Goal: Book appointment/travel/reservation

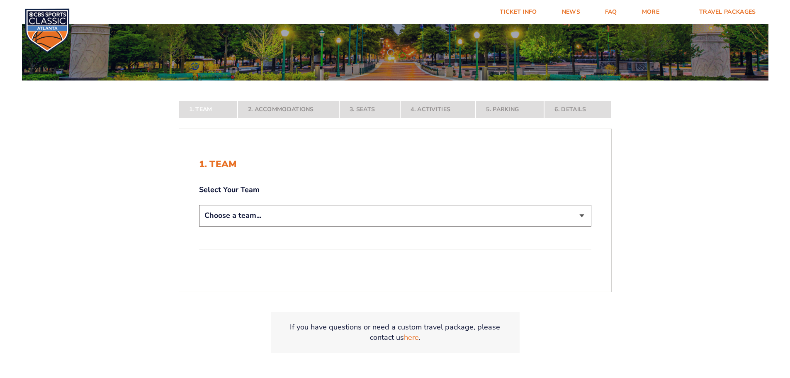
scroll to position [124, 0]
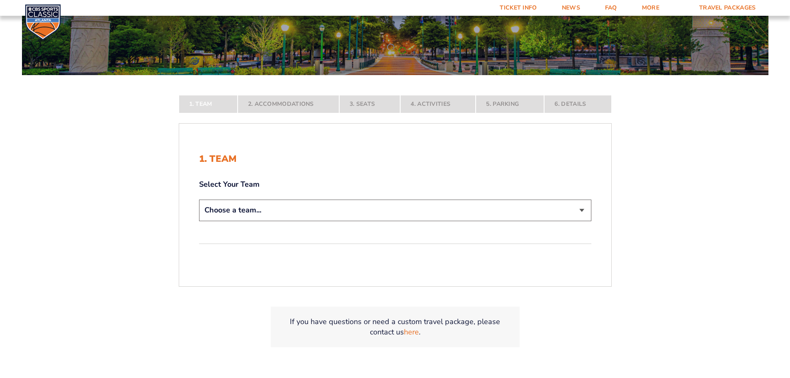
click at [404, 215] on select "Choose a team... [US_STATE] Wildcats [US_STATE] State Buckeyes [US_STATE] Tar H…" at bounding box center [395, 210] width 392 height 21
select select "12956"
click at [199, 221] on select "Choose a team... [US_STATE] Wildcats [US_STATE] State Buckeyes [US_STATE] Tar H…" at bounding box center [395, 210] width 392 height 21
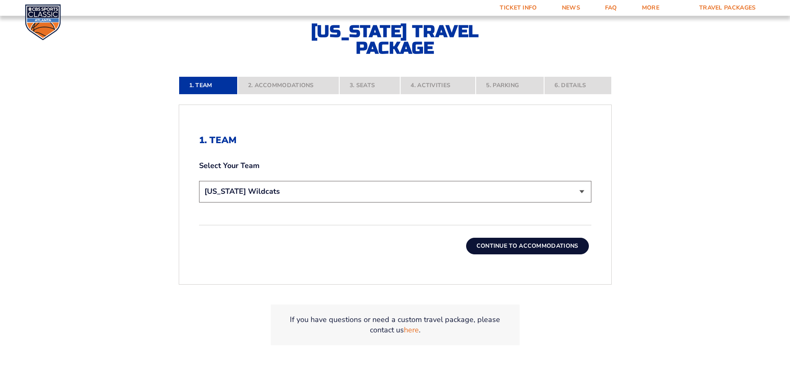
scroll to position [207, 0]
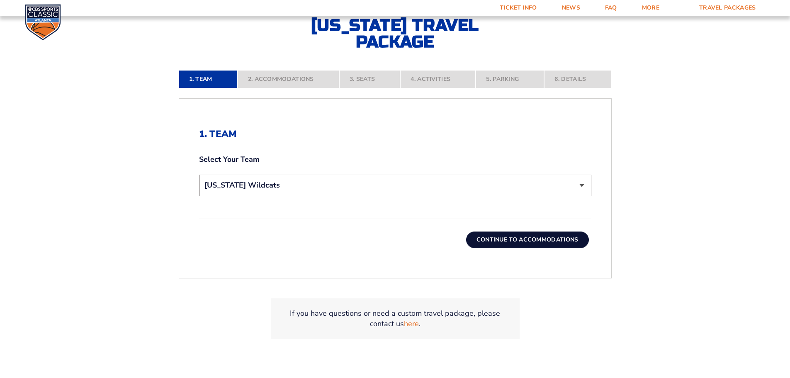
click at [510, 247] on button "Continue To Accommodations" at bounding box center [527, 239] width 123 height 17
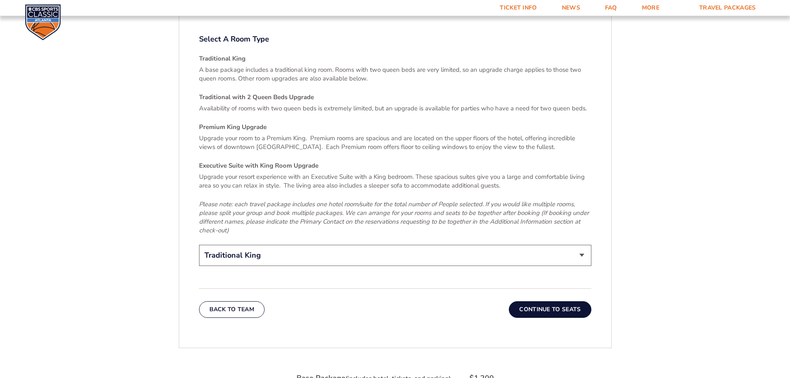
scroll to position [1257, 0]
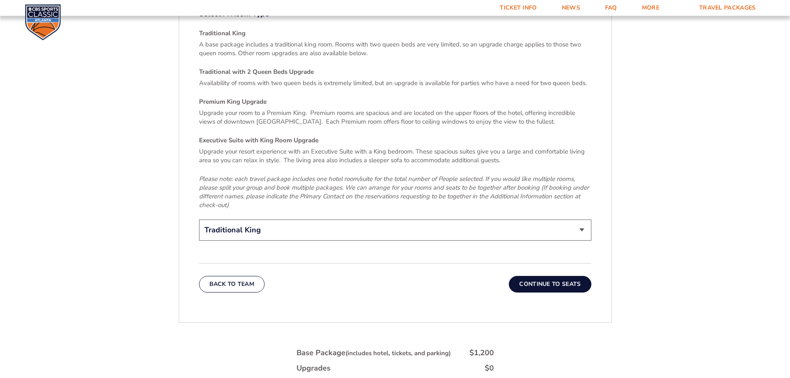
click at [538, 276] on button "Continue To Seats" at bounding box center [550, 284] width 82 height 17
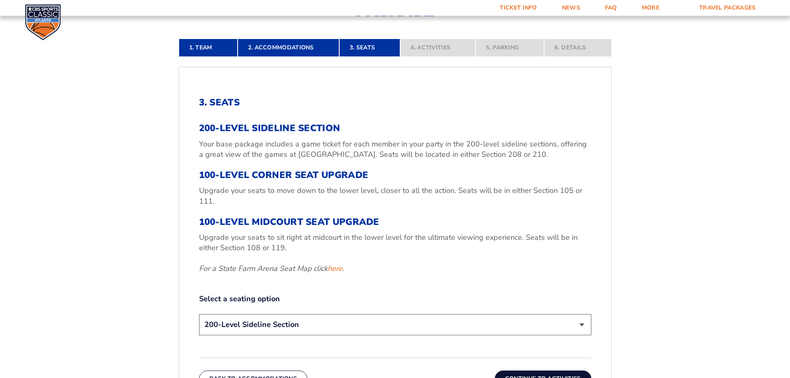
scroll to position [262, 0]
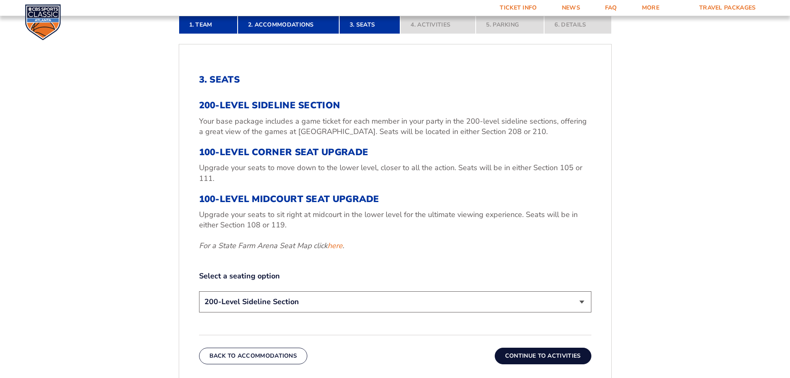
click at [545, 300] on select "200-Level Sideline Section 100-Level Corner Seat Upgrade (+$120 per person) 100…" at bounding box center [395, 301] width 392 height 21
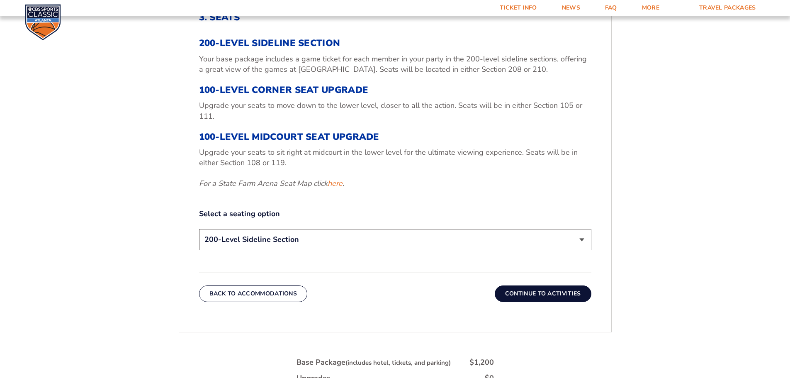
scroll to position [345, 0]
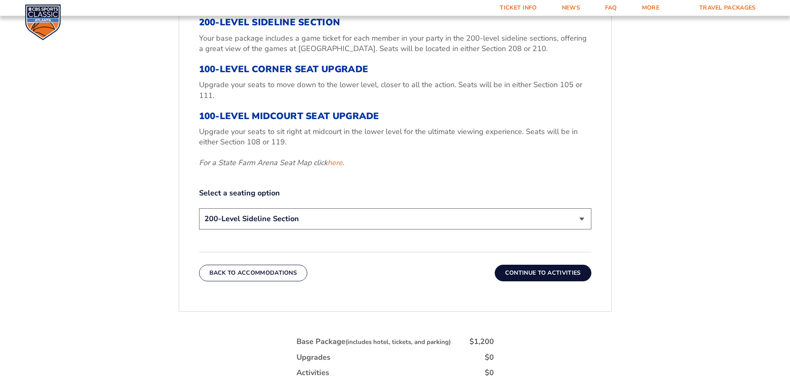
click at [645, 255] on form "[US_STATE] [US_STATE] Travel Package [US_STATE][GEOGRAPHIC_DATA] [US_STATE] Sta…" at bounding box center [395, 82] width 790 height 854
click at [581, 226] on select "200-Level Sideline Section 100-Level Corner Seat Upgrade (+$120 per person) 100…" at bounding box center [395, 218] width 392 height 21
click at [599, 231] on div "3. Seats 200-Level Sideline Section Your base package includes a game ticket fo…" at bounding box center [395, 136] width 432 height 330
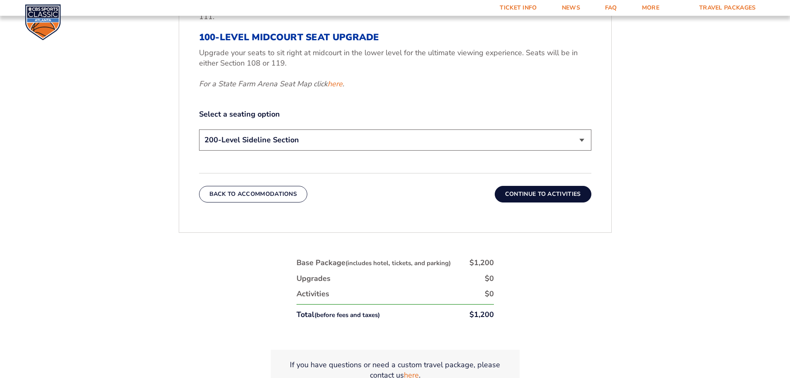
scroll to position [415, 0]
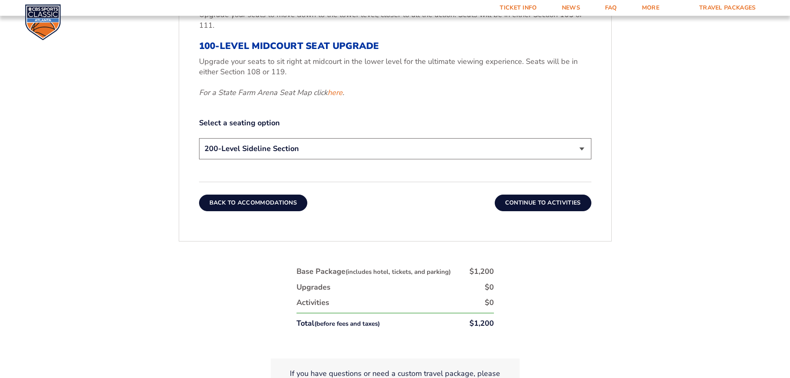
click at [273, 202] on button "Back To Accommodations" at bounding box center [253, 203] width 109 height 17
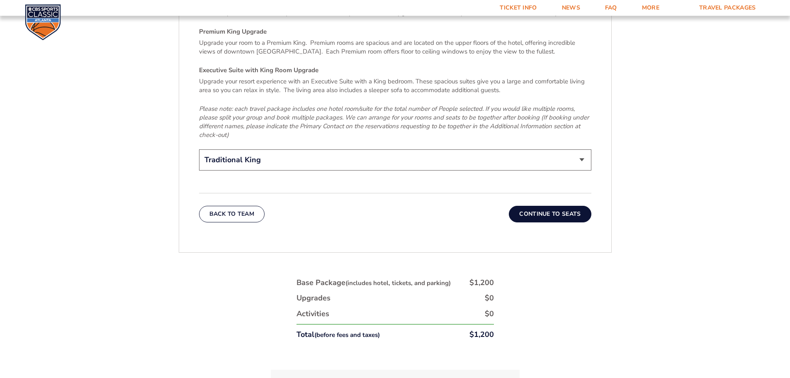
scroll to position [1340, 0]
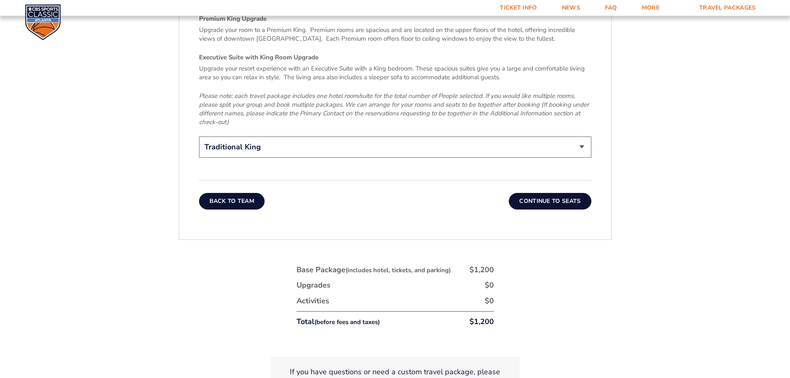
click at [236, 193] on button "Back To Team" at bounding box center [232, 201] width 66 height 17
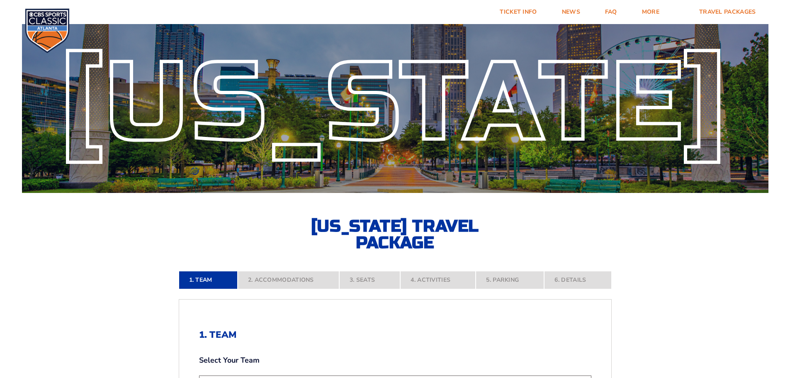
scroll to position [0, 0]
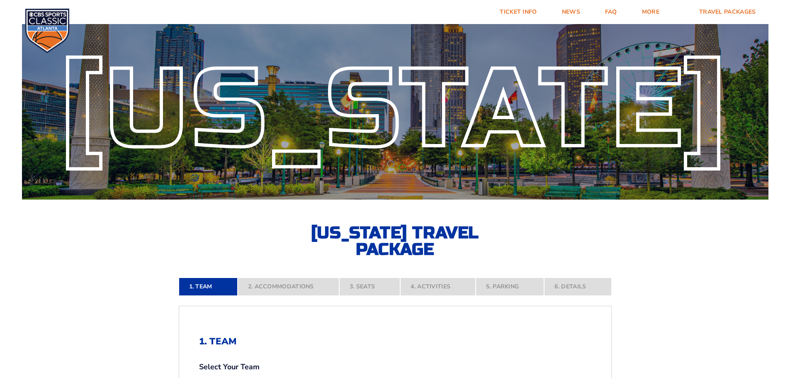
click at [57, 26] on img at bounding box center [47, 30] width 45 height 45
